Goal: Task Accomplishment & Management: Manage account settings

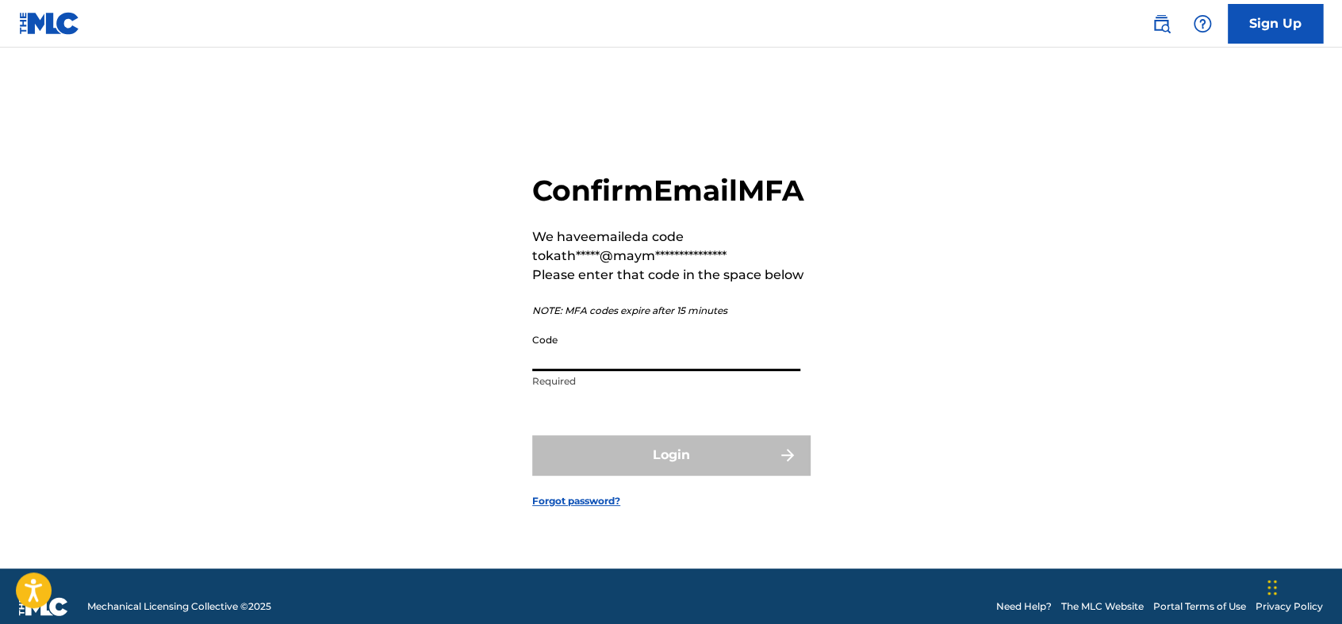
drag, startPoint x: 692, startPoint y: 371, endPoint x: 694, endPoint y: 381, distance: 9.8
click at [692, 371] on input "Code" at bounding box center [666, 348] width 268 height 45
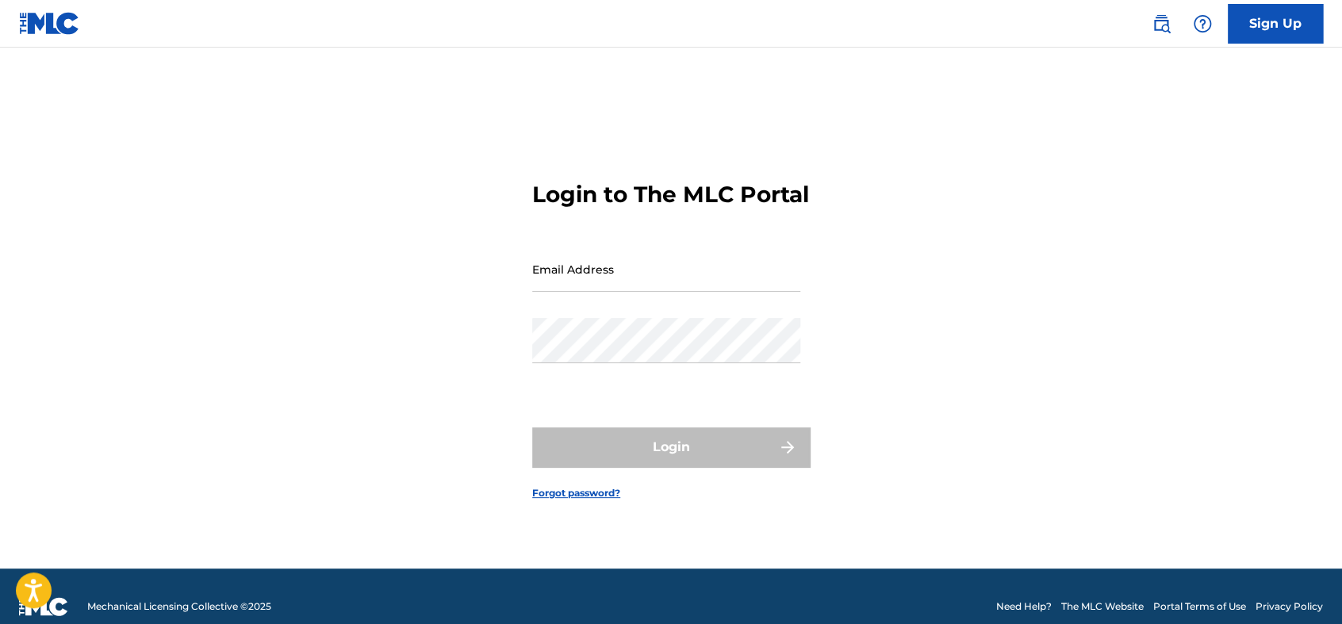
type input "[PERSON_NAME][EMAIL_ADDRESS][DOMAIN_NAME]"
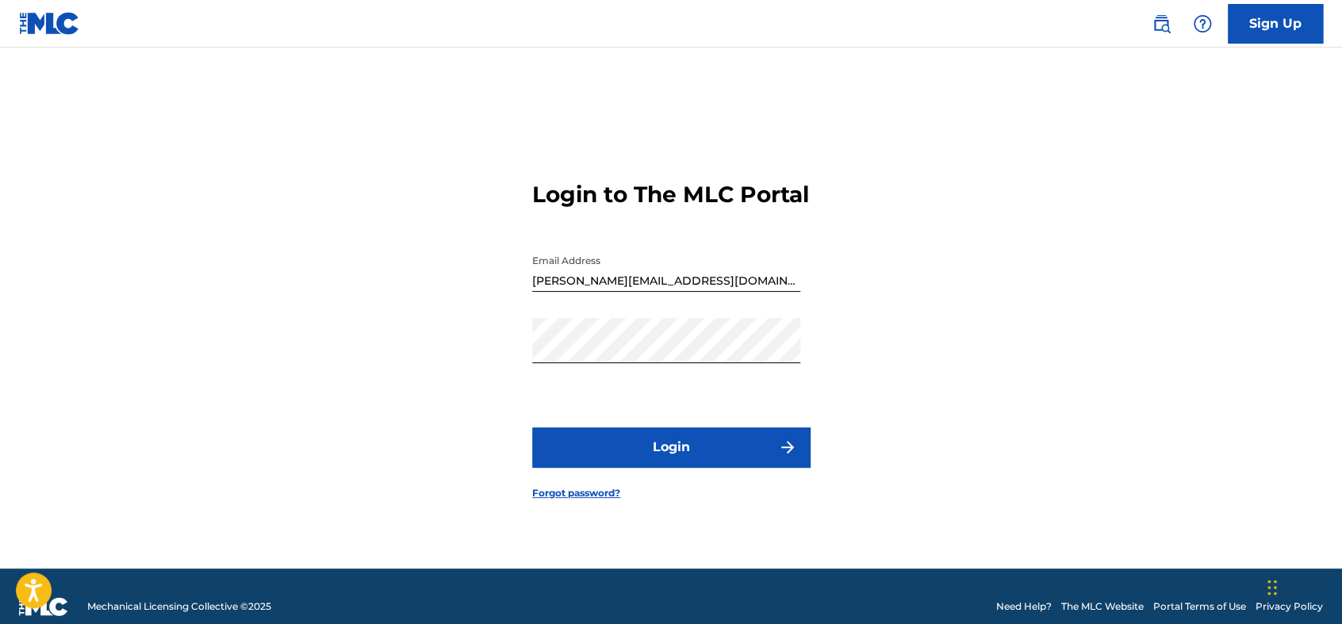
click at [682, 390] on div "Password" at bounding box center [666, 353] width 268 height 71
click at [664, 458] on button "Login" at bounding box center [671, 448] width 278 height 40
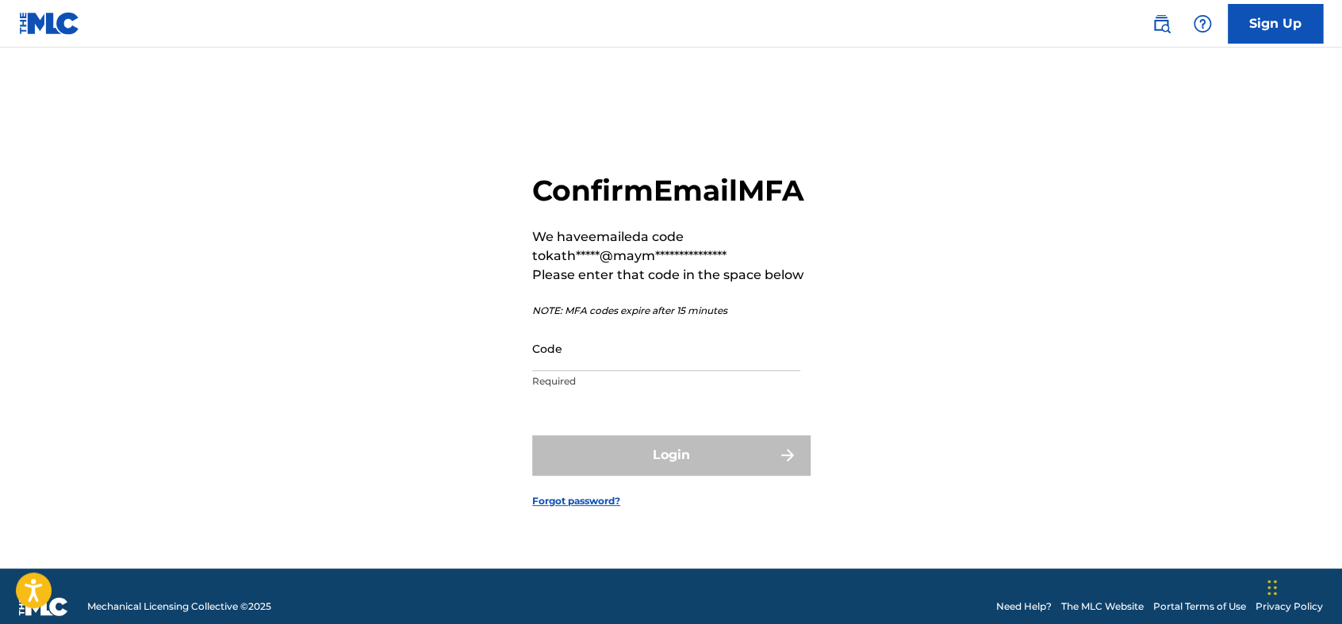
click at [607, 371] on input "Code" at bounding box center [666, 348] width 268 height 45
paste input "634141"
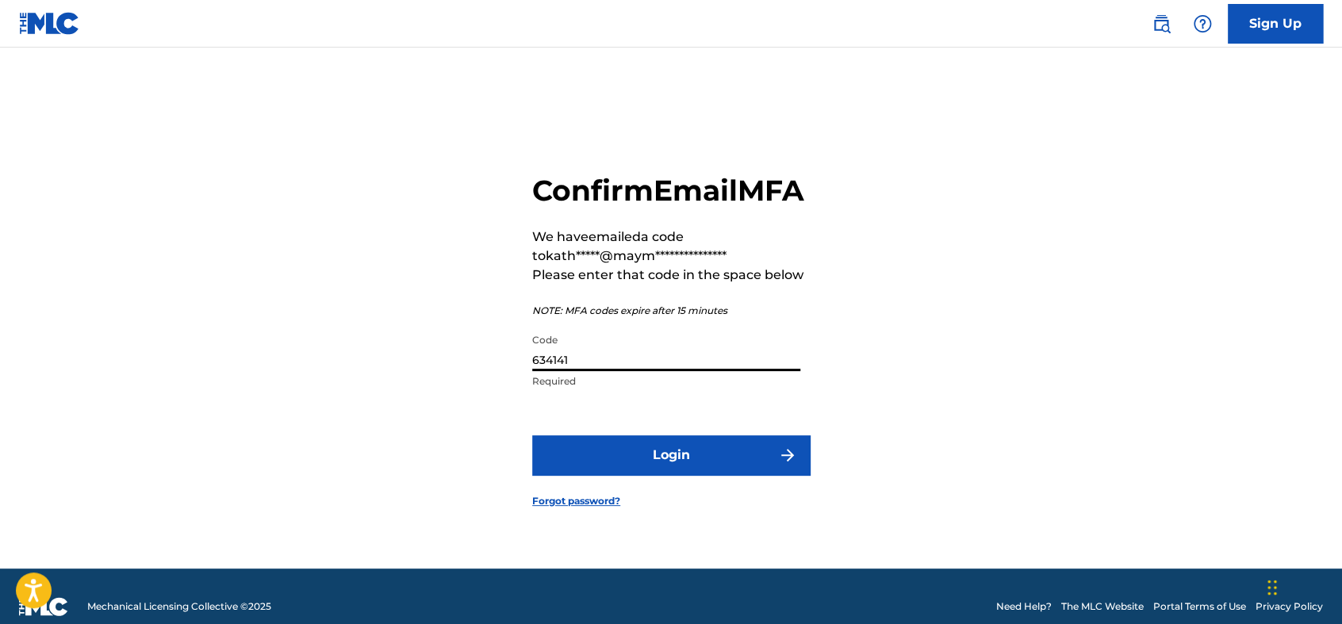
type input "634141"
click at [532, 436] on button "Login" at bounding box center [671, 456] width 278 height 40
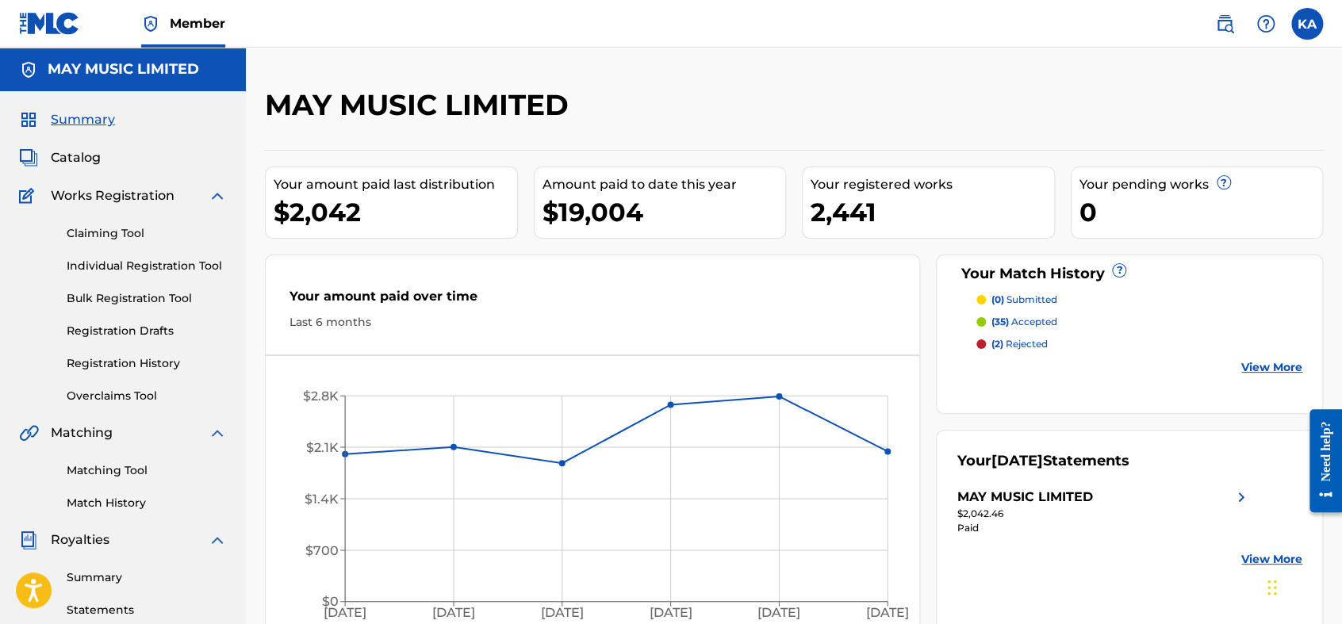
scroll to position [176, 0]
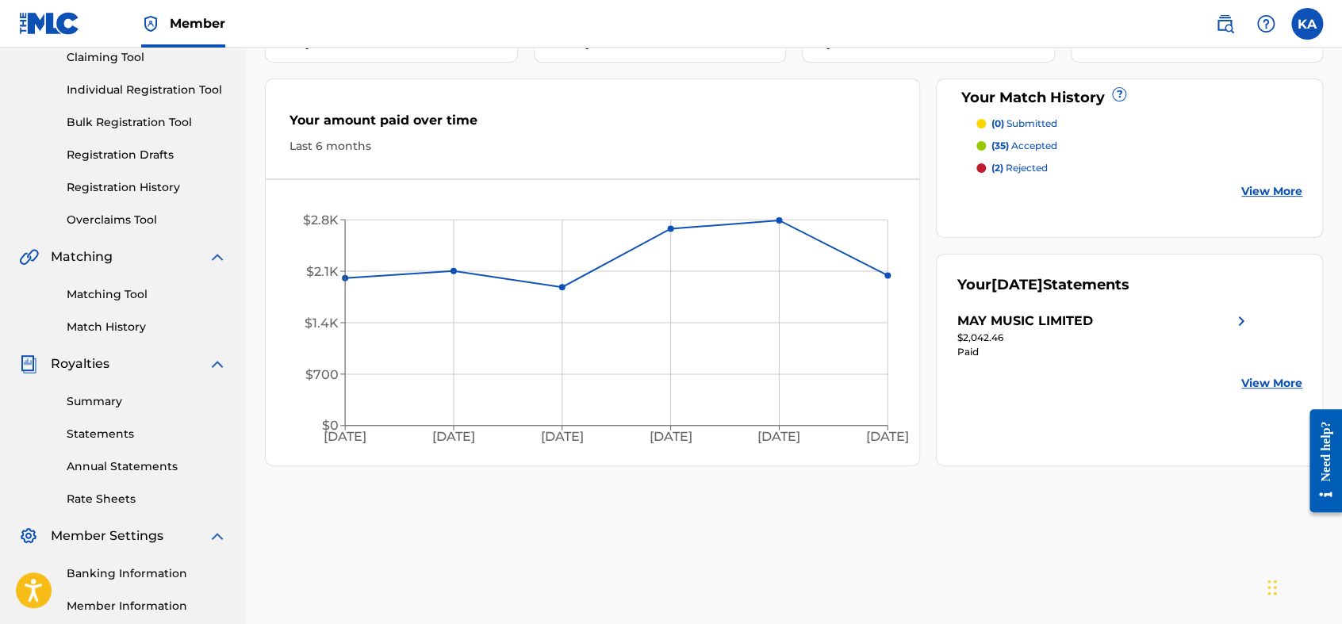
drag, startPoint x: 1175, startPoint y: 528, endPoint x: 1044, endPoint y: 623, distance: 161.4
click at [1175, 529] on div "MAY MUSIC LIMITED Your amount paid last distribution $2,042 Amount paid to date…" at bounding box center [794, 305] width 1097 height 788
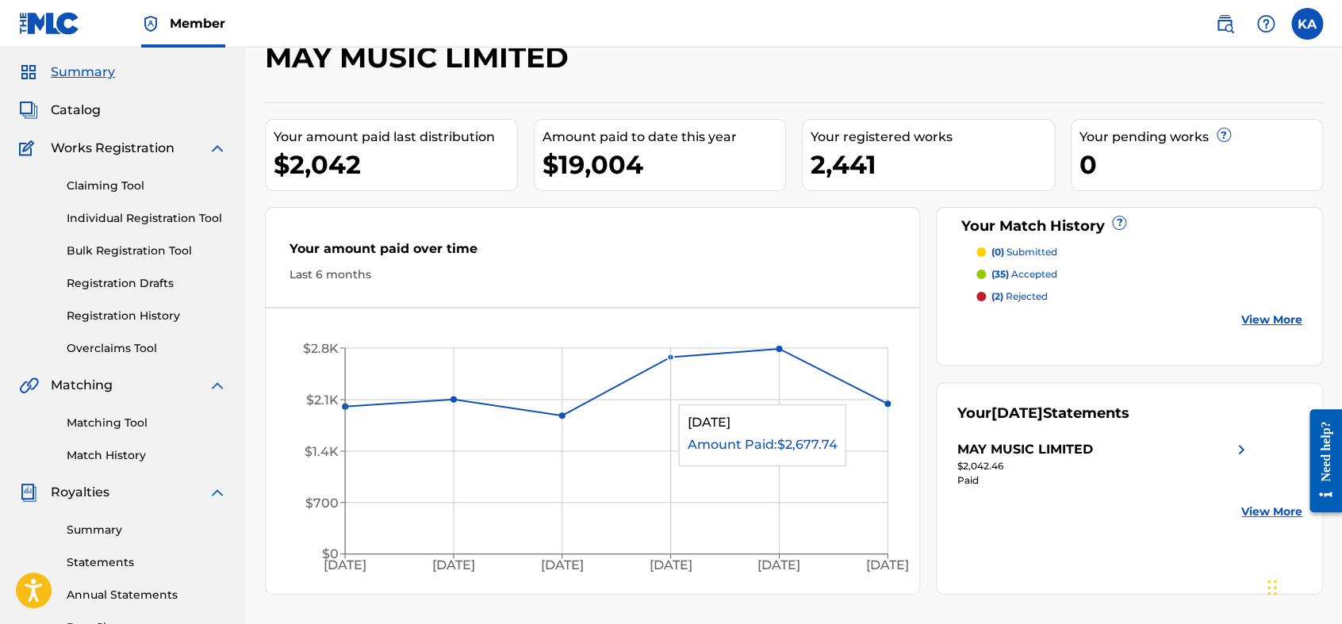
scroll to position [0, 0]
